Goal: Information Seeking & Learning: Learn about a topic

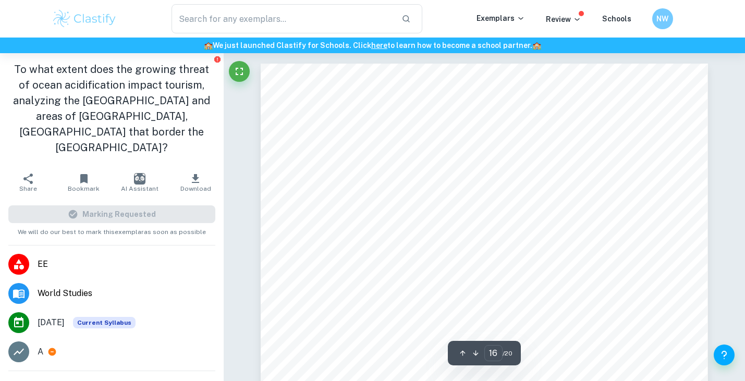
scroll to position [8889, 0]
drag, startPoint x: 476, startPoint y: 171, endPoint x: 493, endPoint y: 171, distance: 17.2
click at [493, 171] on span "peer-reviewed, collecting data from a primary source would have provided a more…" at bounding box center [473, 170] width 320 height 9
click at [382, 178] on span "analysis. Another limitation is the uncertain predictions about OA, climate cha…" at bounding box center [476, 182] width 326 height 9
drag, startPoint x: 337, startPoint y: 178, endPoint x: 422, endPoint y: 190, distance: 86.4
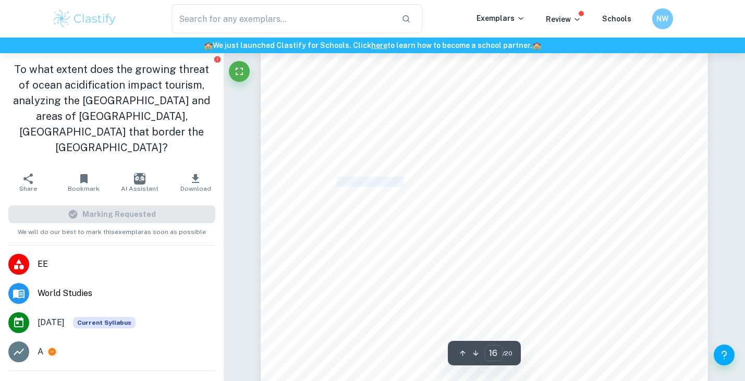
click at [415, 189] on div "Evaluation This investigation is important in analyzing how ocean acidification…" at bounding box center [484, 290] width 447 height 579
click at [421, 171] on span "peer-reviewed, collecting data from a primary source would have provided a more…" at bounding box center [473, 170] width 320 height 9
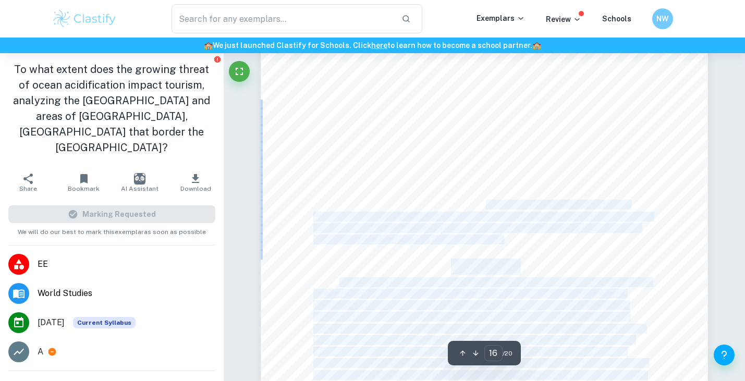
drag, startPoint x: 435, startPoint y: 176, endPoint x: 487, endPoint y: 204, distance: 59.1
click at [487, 204] on div "Evaluation This investigation is important in analyzing how ocean acidification…" at bounding box center [484, 290] width 447 height 579
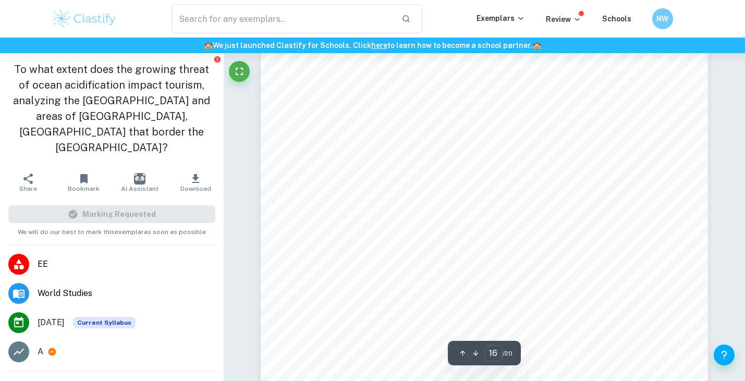
click at [483, 188] on div "Evaluation This investigation is important in analyzing how ocean acidification…" at bounding box center [484, 290] width 447 height 579
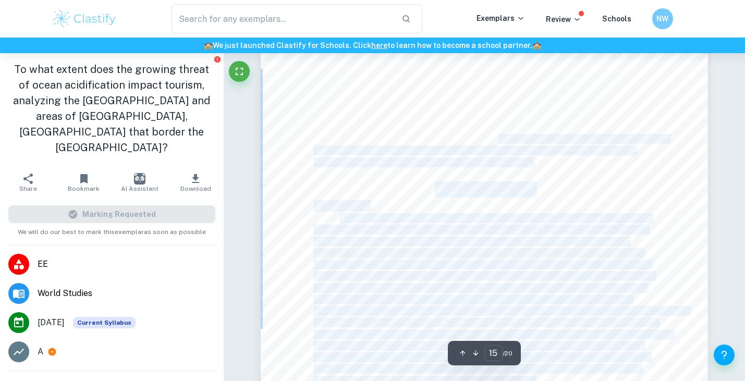
drag, startPoint x: 483, startPoint y: 143, endPoint x: 483, endPoint y: 180, distance: 37.0
click at [483, 180] on div "Funding for GBR Initiatives Australian research institutions have access to a l…" at bounding box center [484, 334] width 447 height 579
click at [483, 149] on span "support the Reef Restoration and Adaptation Program which conducts research on …" at bounding box center [474, 151] width 322 height 9
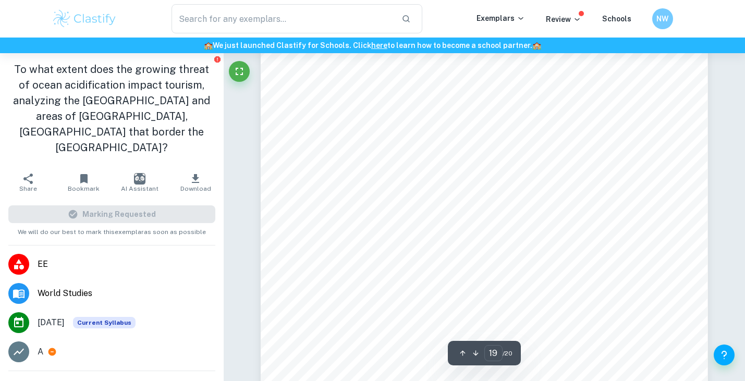
scroll to position [10633, 0]
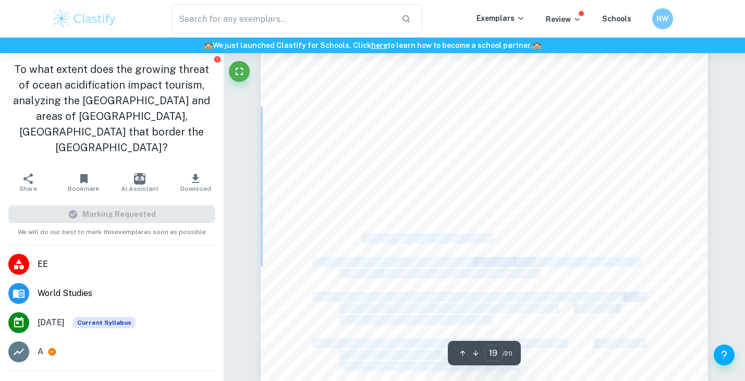
drag, startPoint x: 322, startPoint y: 191, endPoint x: 411, endPoint y: 268, distance: 117.2
click at [405, 265] on div "[PERSON_NAME], et al. "The Carbon Footprint of Global Tourism." Nature Climate …" at bounding box center [484, 296] width 447 height 579
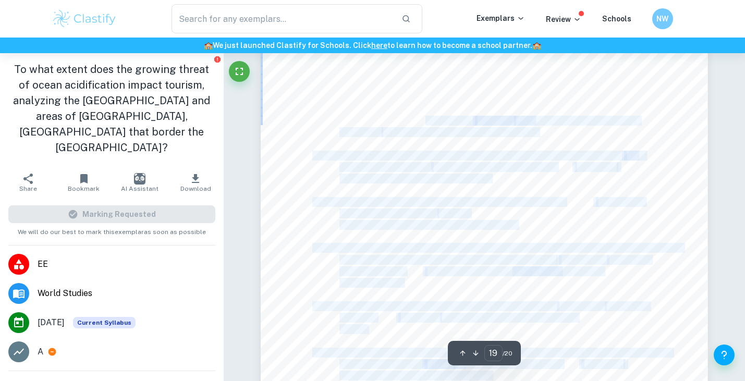
scroll to position [10795, 0]
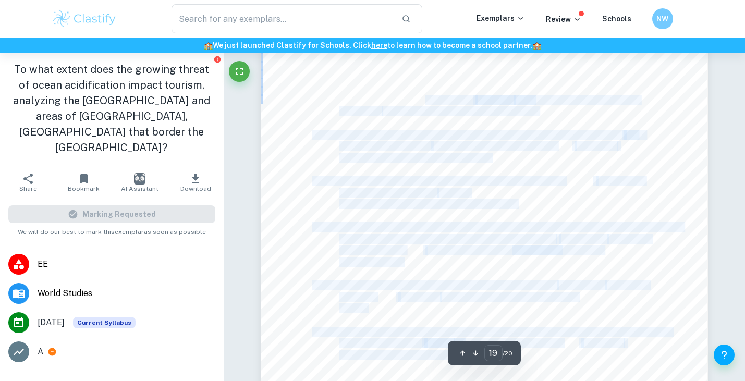
click at [378, 200] on span "[DOMAIN_NAME][URL]. Accessed [DATE]. Chart." at bounding box center [428, 204] width 177 height 9
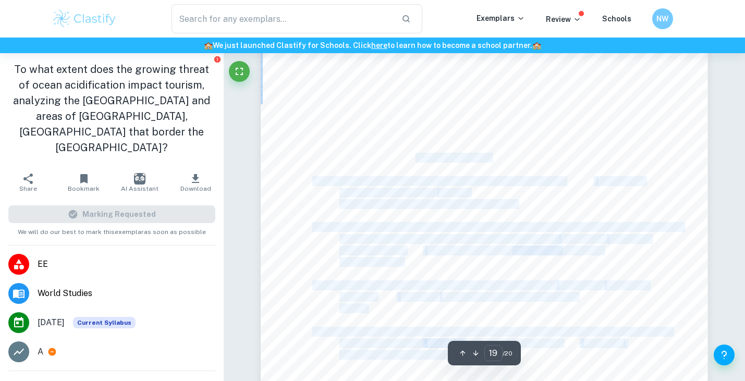
drag, startPoint x: 404, startPoint y: 214, endPoint x: 386, endPoint y: 157, distance: 59.4
click at [390, 157] on div "[PERSON_NAME], et al. "The Carbon Footprint of Global Tourism." Nature Climate …" at bounding box center [484, 134] width 447 height 579
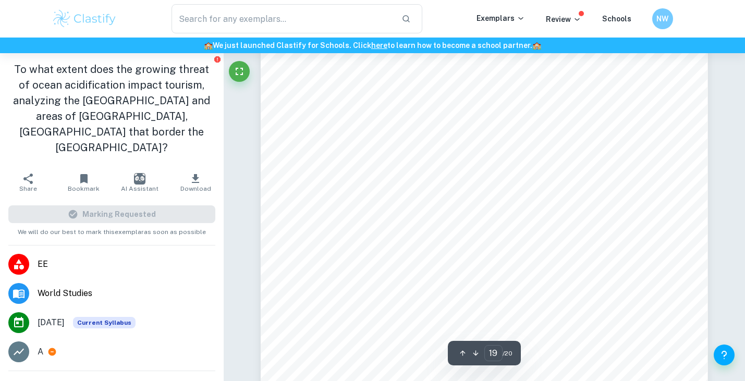
click at [384, 157] on span "[URL][DOMAIN_NAME]. Accessed [DATE]." at bounding box center [416, 158] width 152 height 9
drag, startPoint x: 374, startPoint y: 176, endPoint x: 507, endPoint y: 193, distance: 134.0
click at [500, 193] on div "[PERSON_NAME], et al. "The Carbon Footprint of Global Tourism." Nature Climate …" at bounding box center [484, 134] width 447 height 579
drag, startPoint x: 520, startPoint y: 226, endPoint x: 529, endPoint y: 150, distance: 76.7
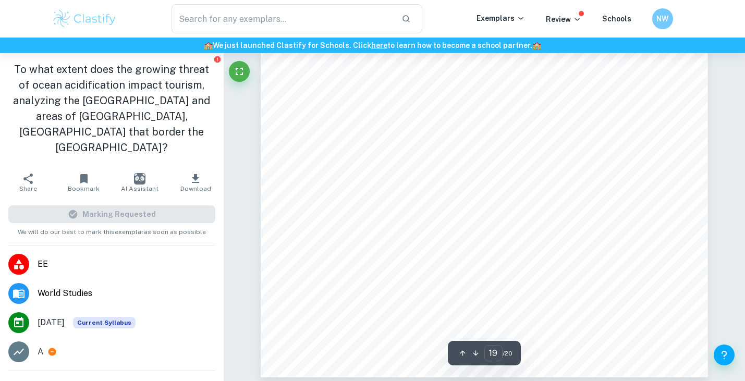
click at [528, 150] on div "[PERSON_NAME], et al. "The Carbon Footprint of Global Tourism." Nature Climate …" at bounding box center [484, 88] width 447 height 579
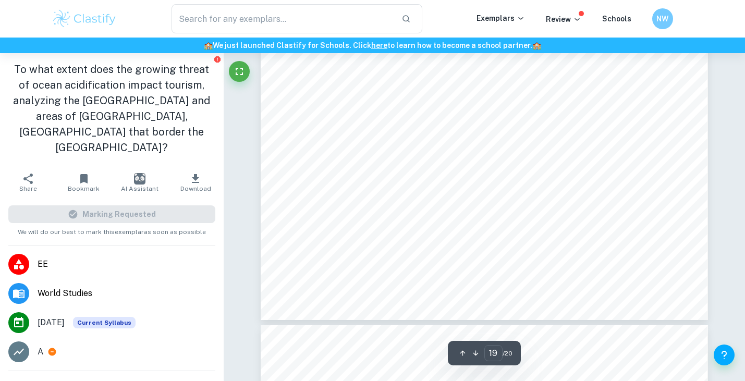
scroll to position [10898, 0]
drag, startPoint x: 513, startPoint y: 212, endPoint x: 525, endPoint y: 164, distance: 49.5
click at [525, 164] on div "[PERSON_NAME], et al. "The Carbon Footprint of Global Tourism." Nature Climate …" at bounding box center [484, 31] width 447 height 579
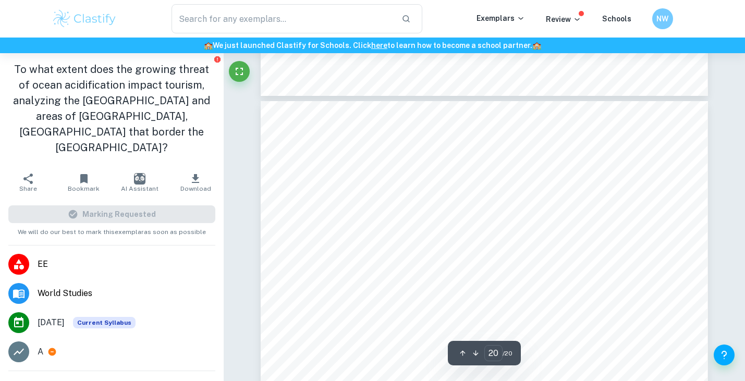
drag, startPoint x: 569, startPoint y: 249, endPoint x: 565, endPoint y: 191, distance: 58.0
click at [491, 197] on span "[URL][DOMAIN_NAME]. Accessed [DATE]." at bounding box center [416, 193] width 152 height 9
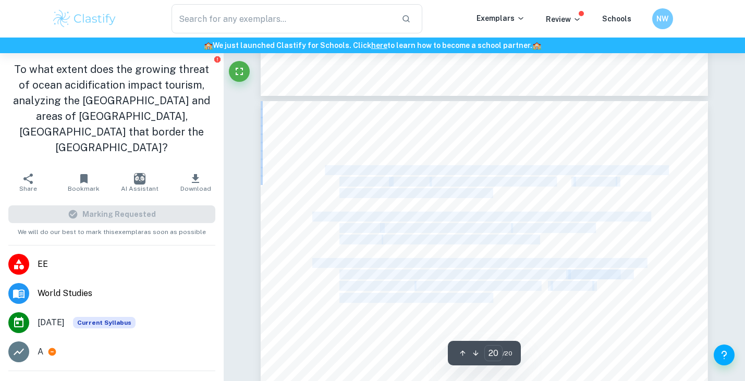
drag, startPoint x: 565, startPoint y: 201, endPoint x: 323, endPoint y: 172, distance: 243.7
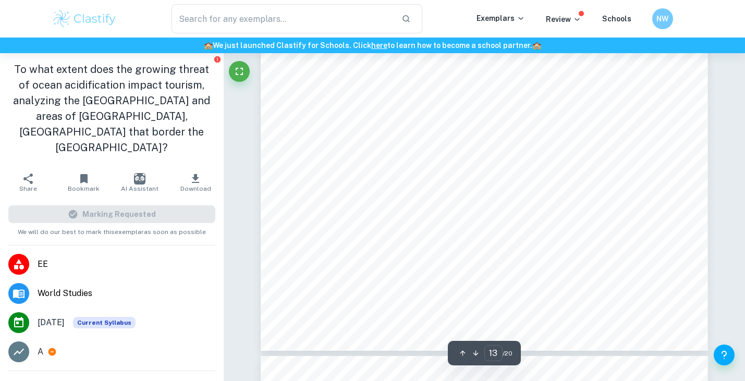
scroll to position [7920, 0]
